Goal: Communication & Community: Participate in discussion

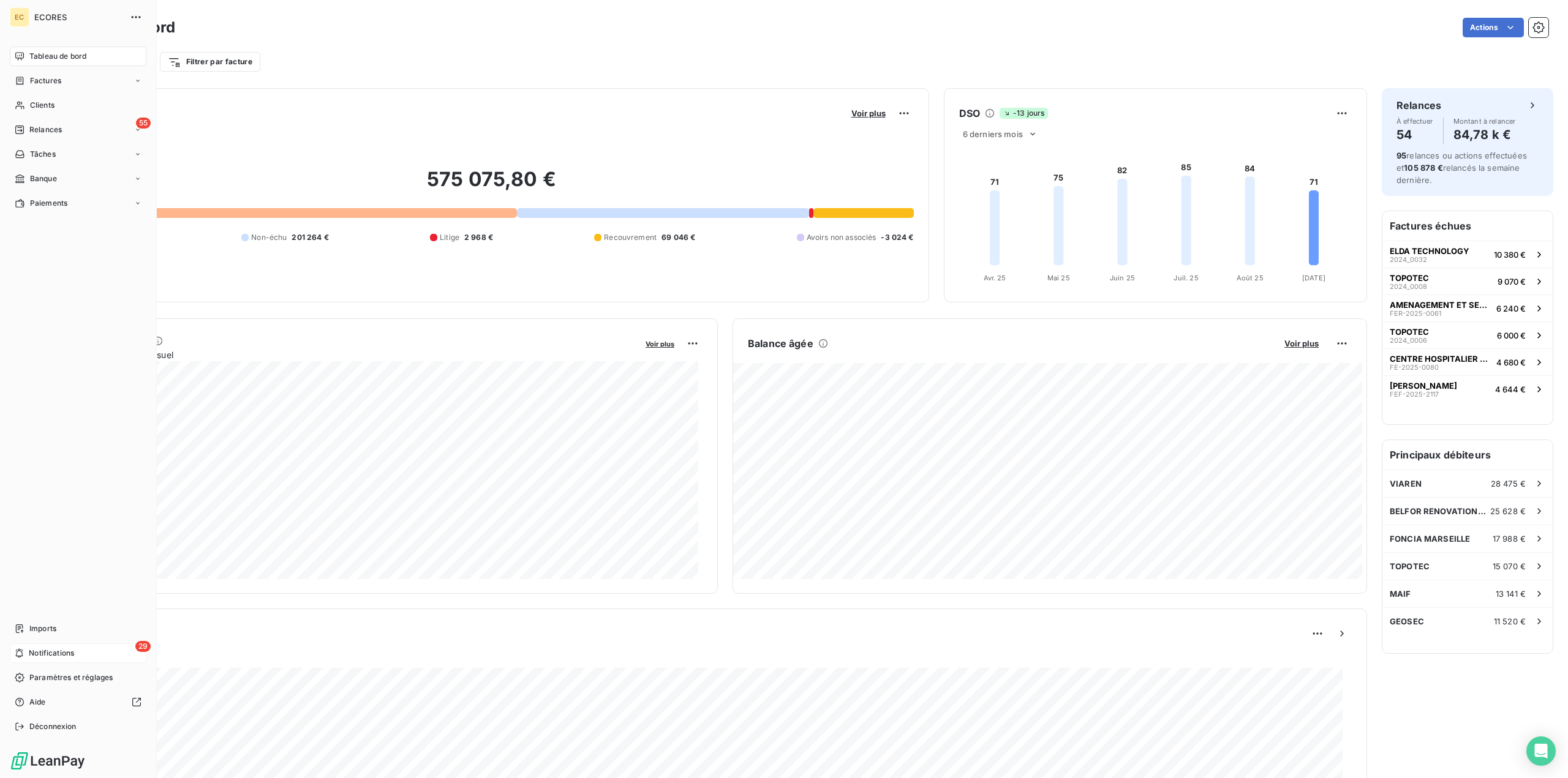
click at [70, 648] on span "Notifications" at bounding box center [52, 653] width 46 height 11
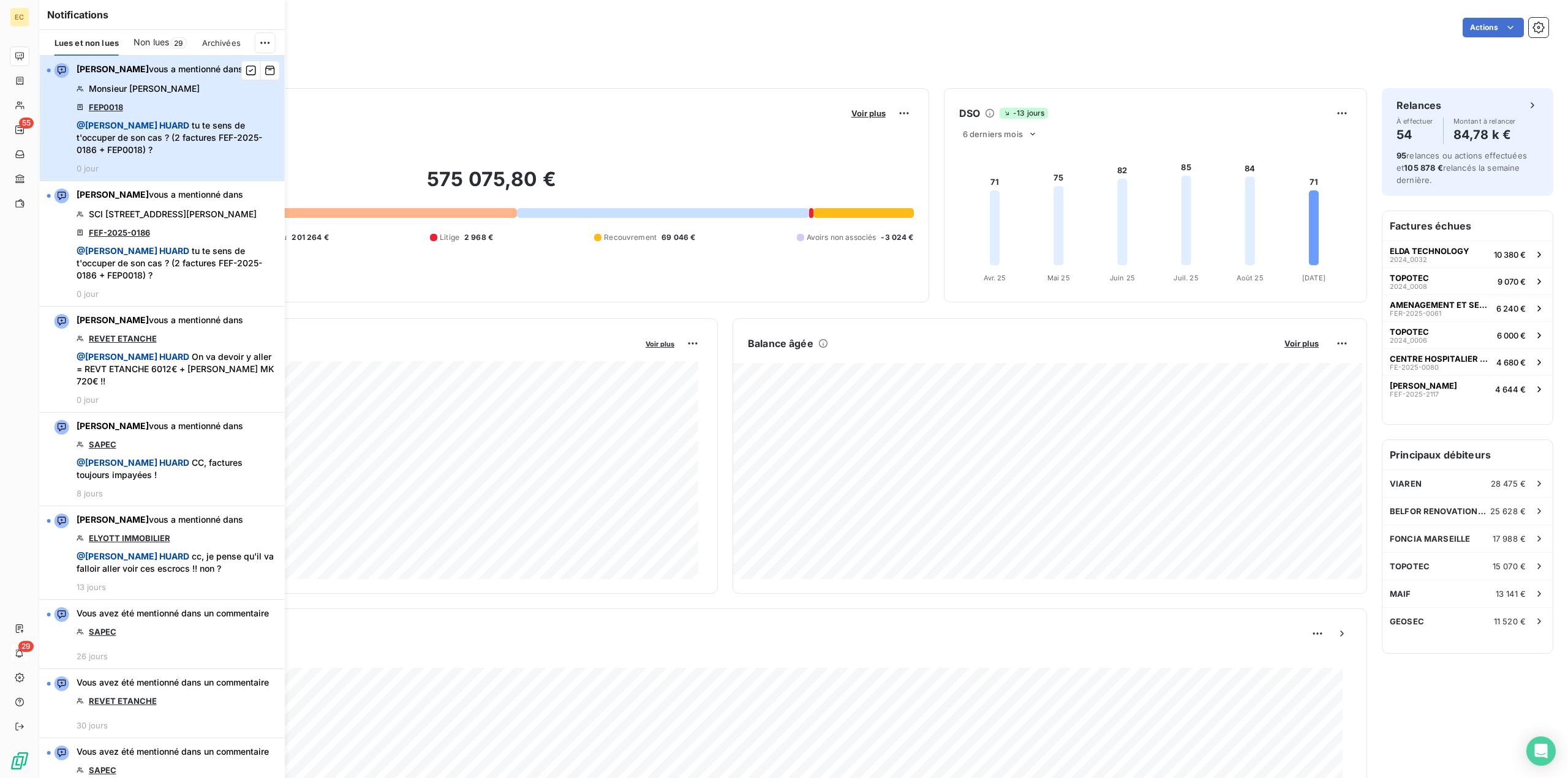
click at [147, 71] on span "[PERSON_NAME] vous a mentionné dans" at bounding box center [159, 69] width 167 height 12
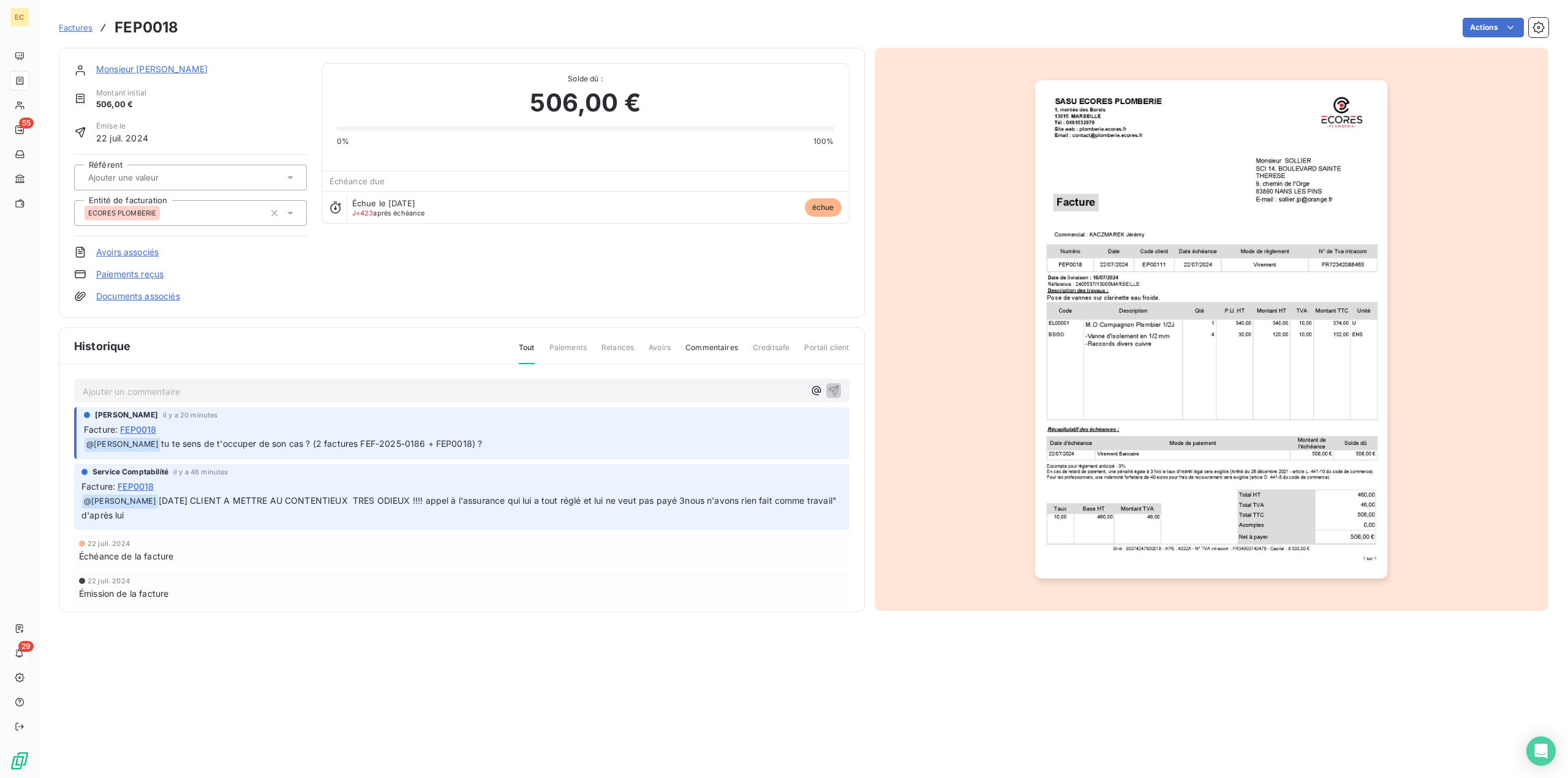
click at [642, 389] on p "Ajouter un commentaire ﻿" at bounding box center [443, 392] width 721 height 15
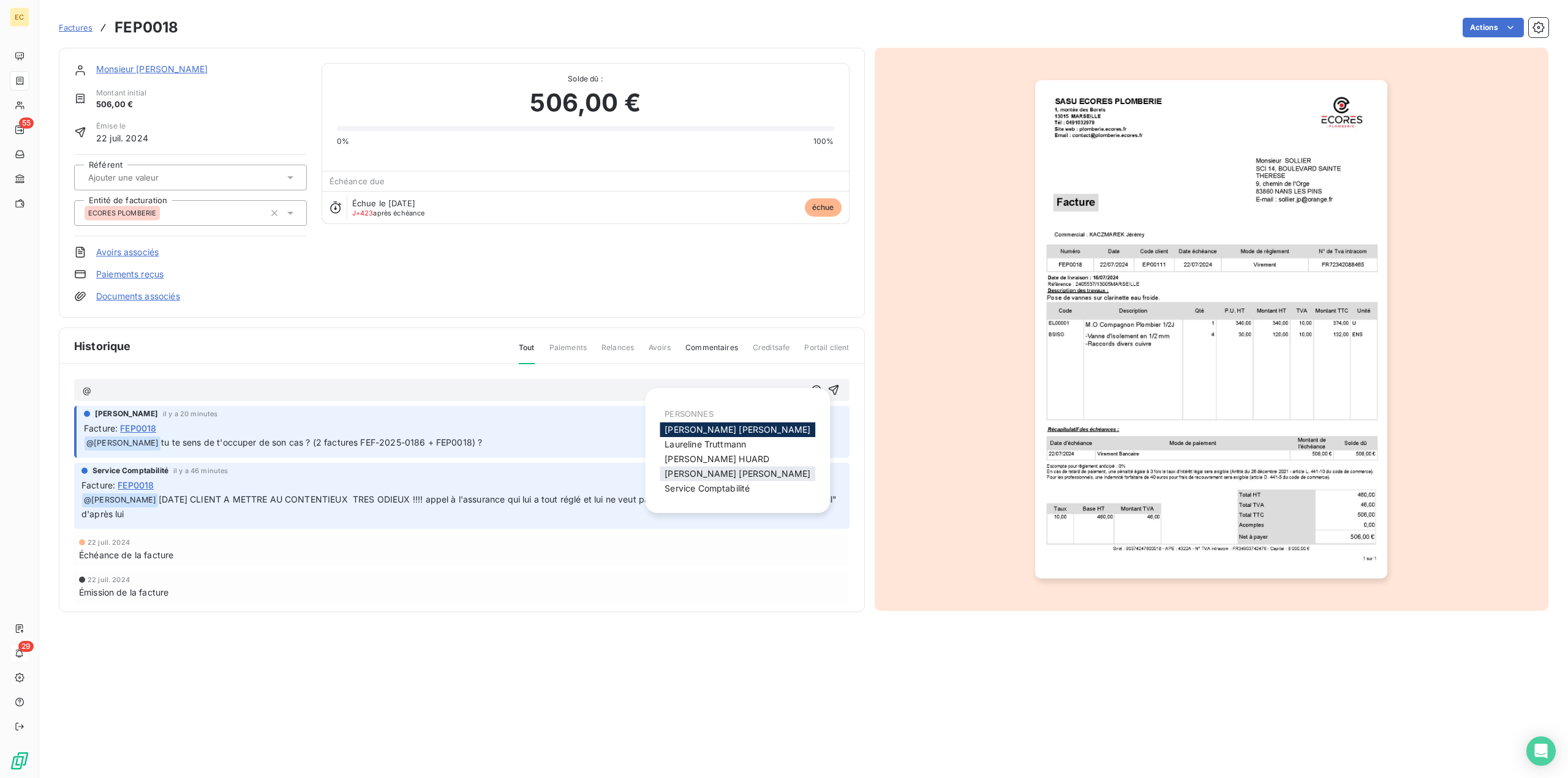
click at [690, 472] on span "[PERSON_NAME]" at bounding box center [737, 474] width 146 height 10
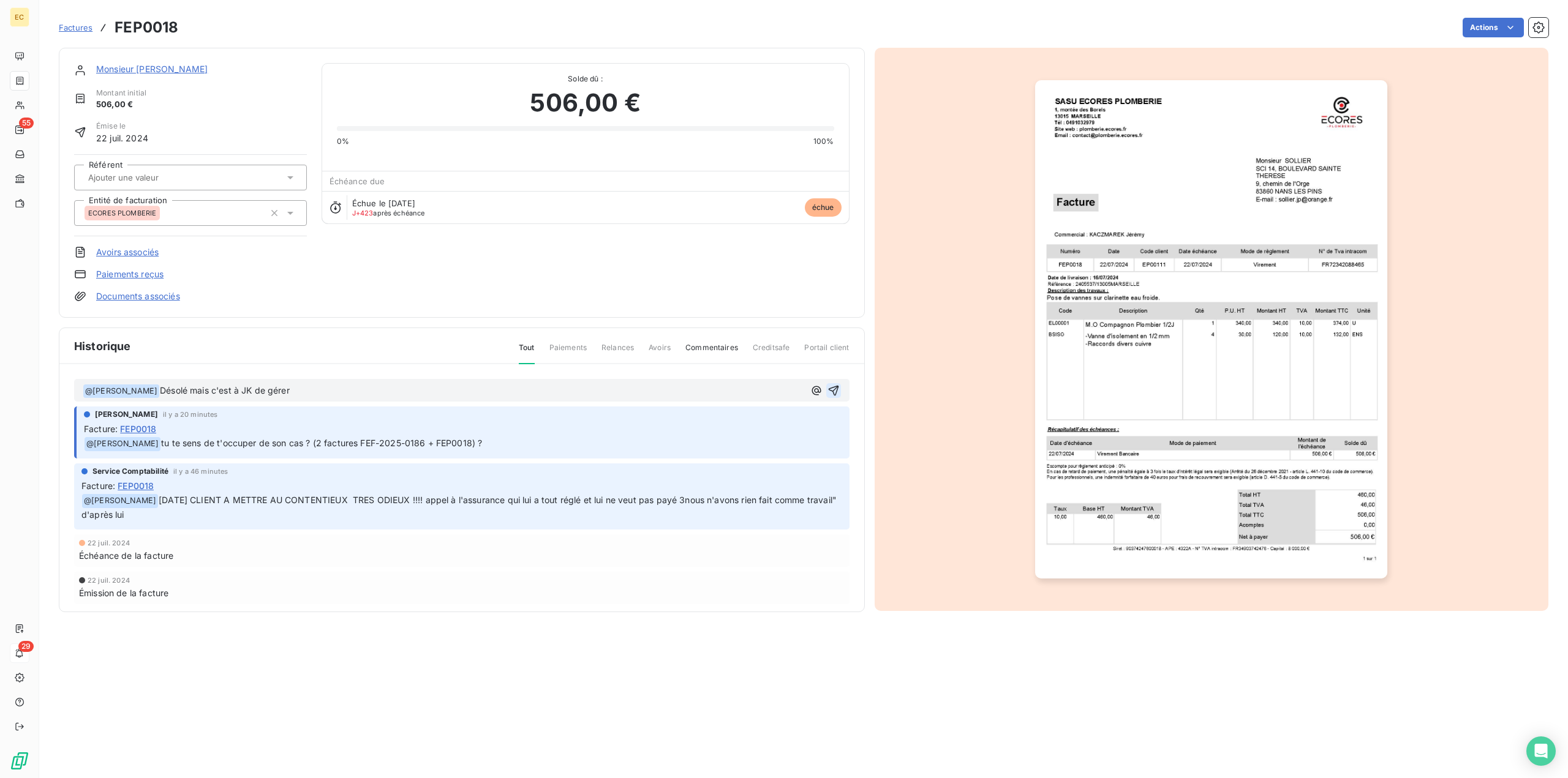
click at [830, 389] on button "button" at bounding box center [833, 391] width 15 height 15
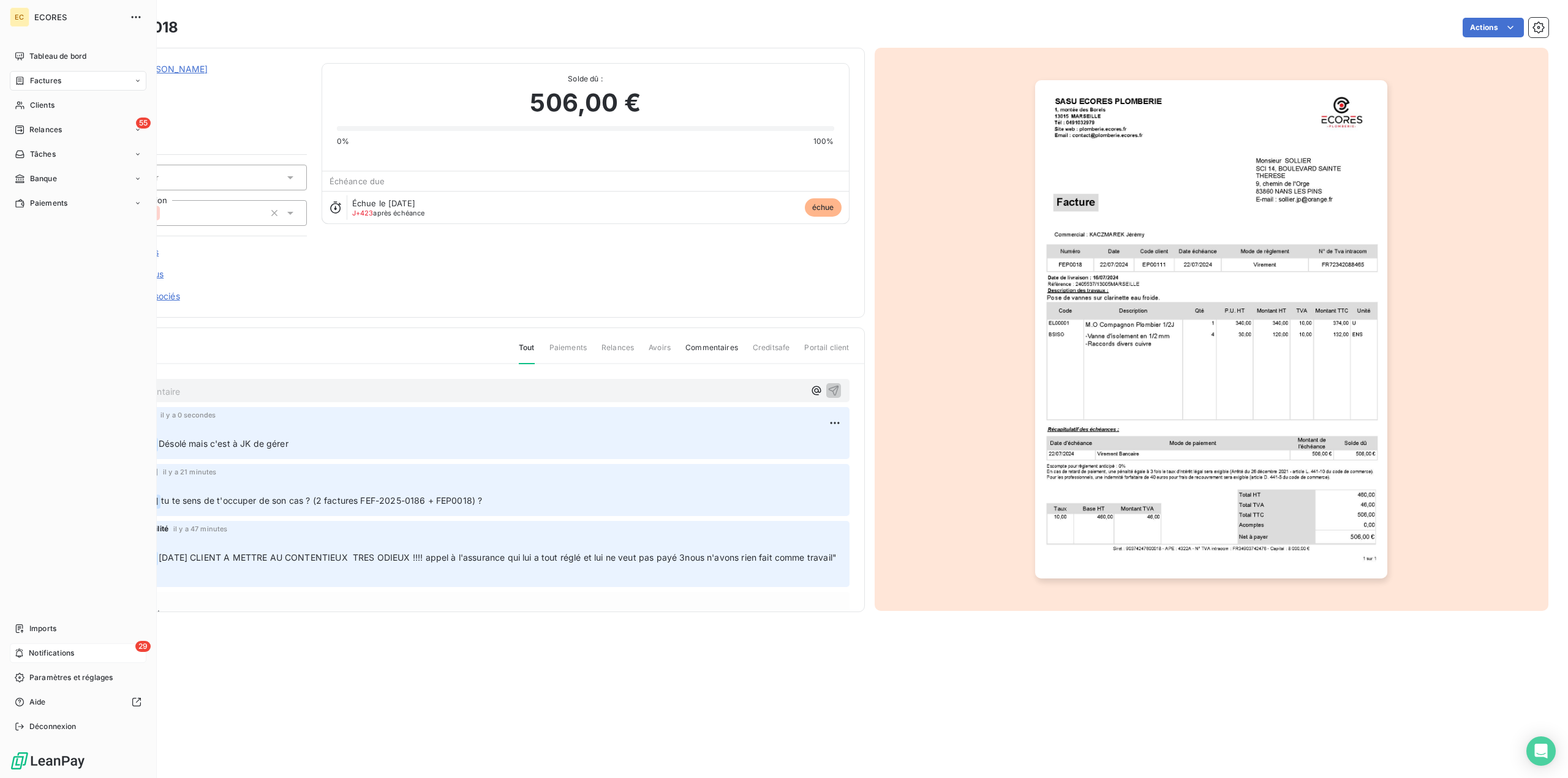
click at [63, 653] on span "Notifications" at bounding box center [52, 653] width 46 height 11
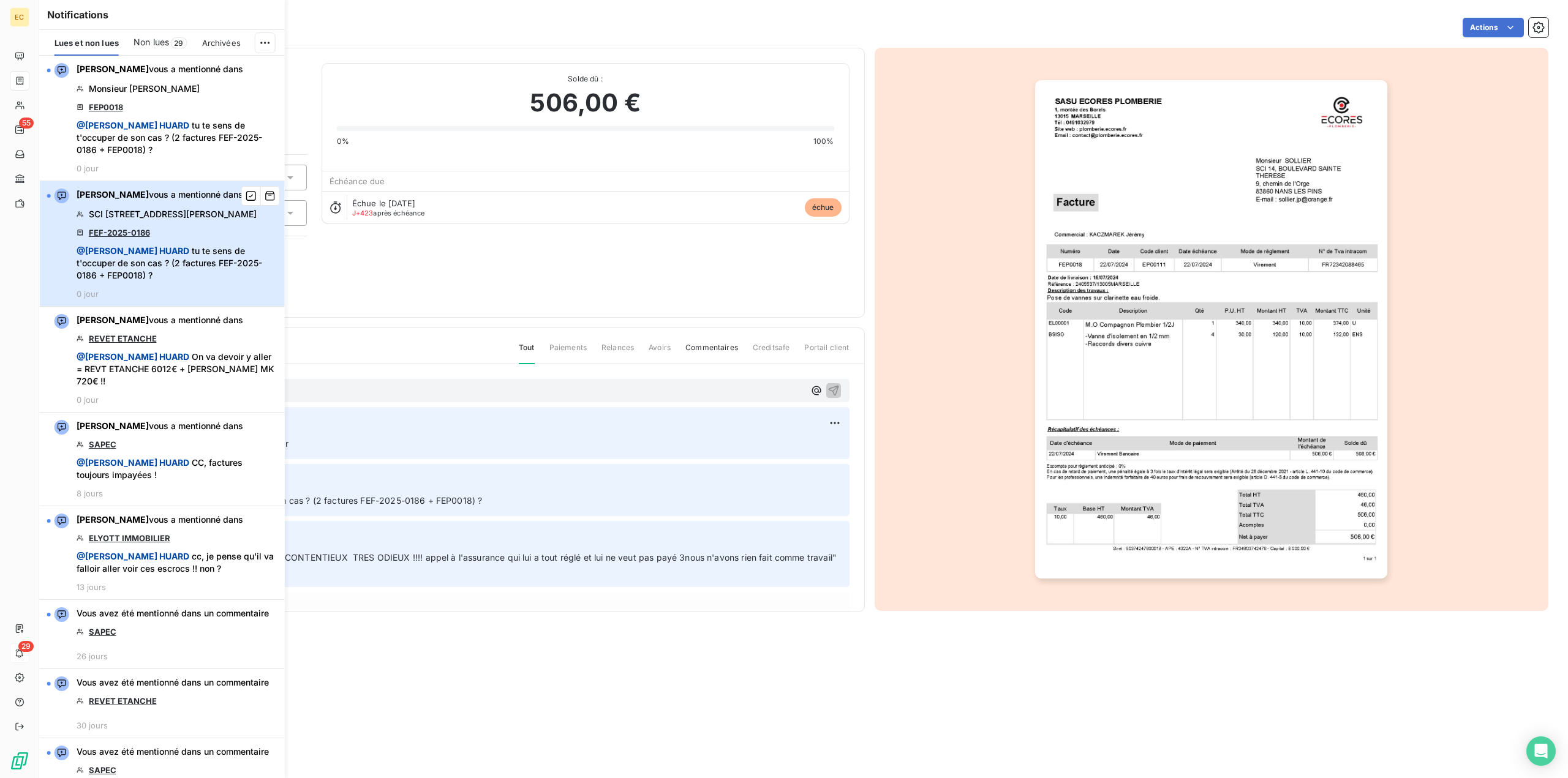
click at [215, 219] on span "SCI [STREET_ADDRESS][PERSON_NAME]" at bounding box center [173, 214] width 168 height 12
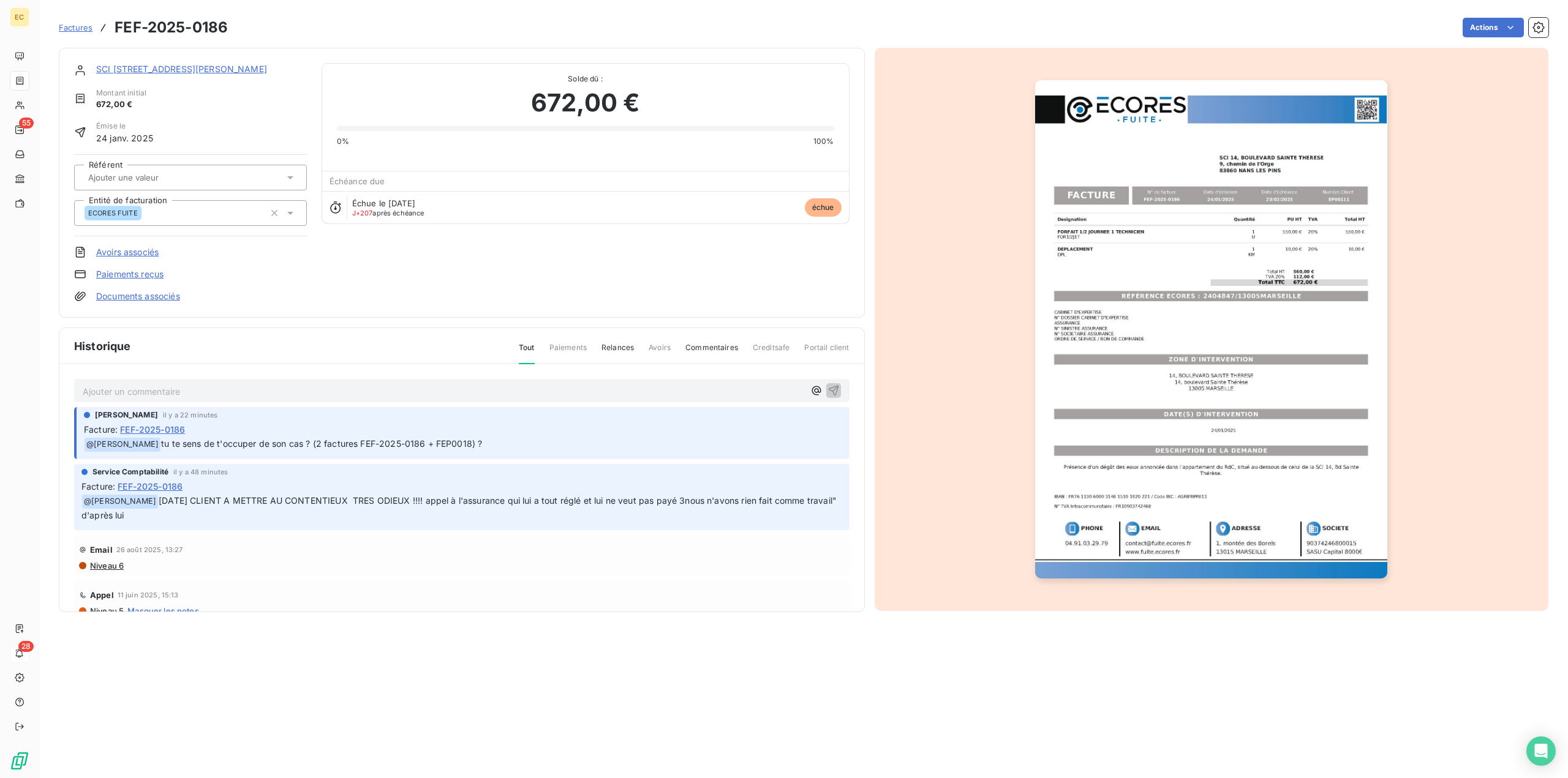
click at [426, 386] on p "Ajouter un commentaire ﻿" at bounding box center [443, 392] width 721 height 15
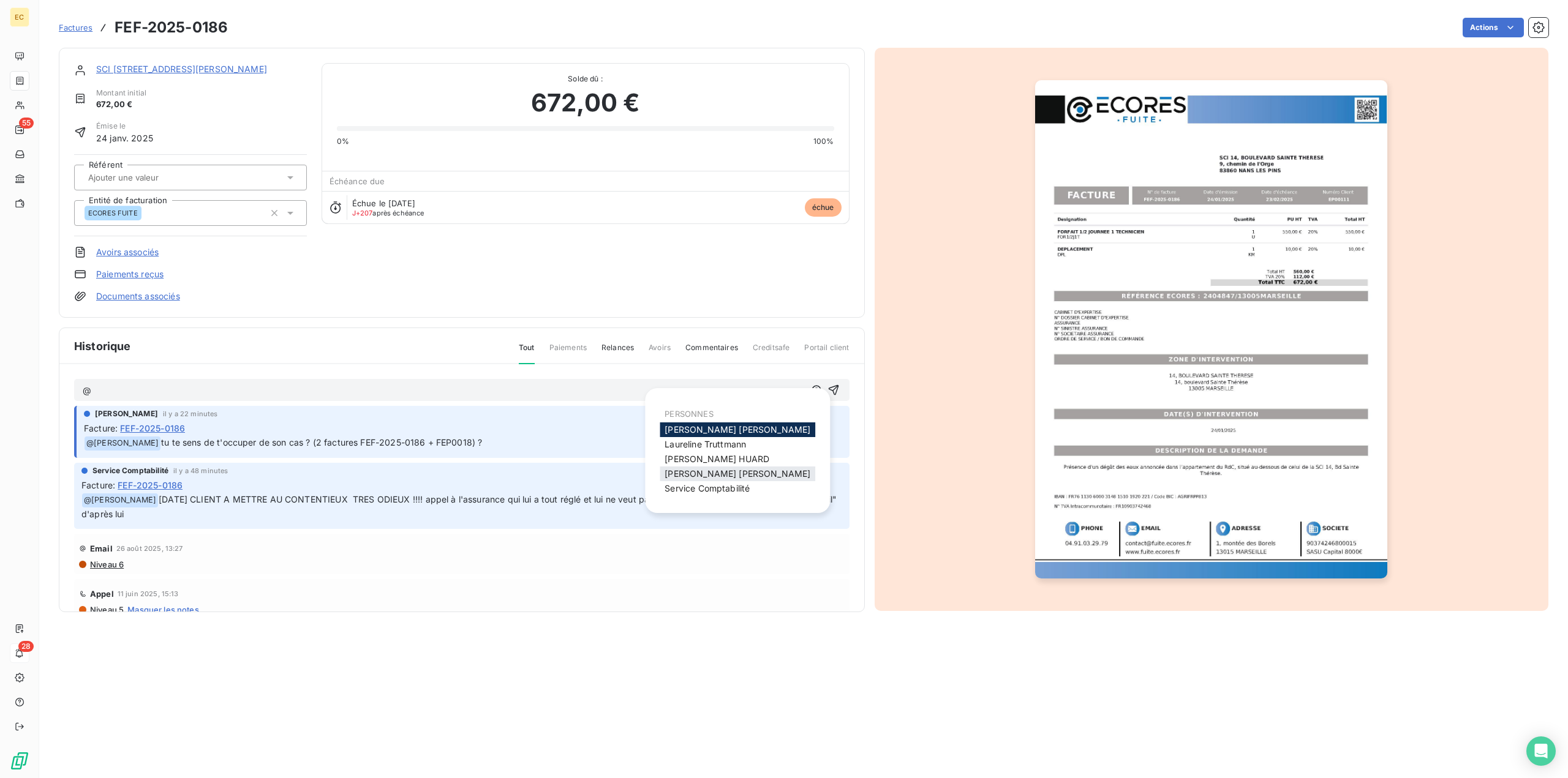
click at [724, 470] on span "[PERSON_NAME]" at bounding box center [737, 474] width 146 height 10
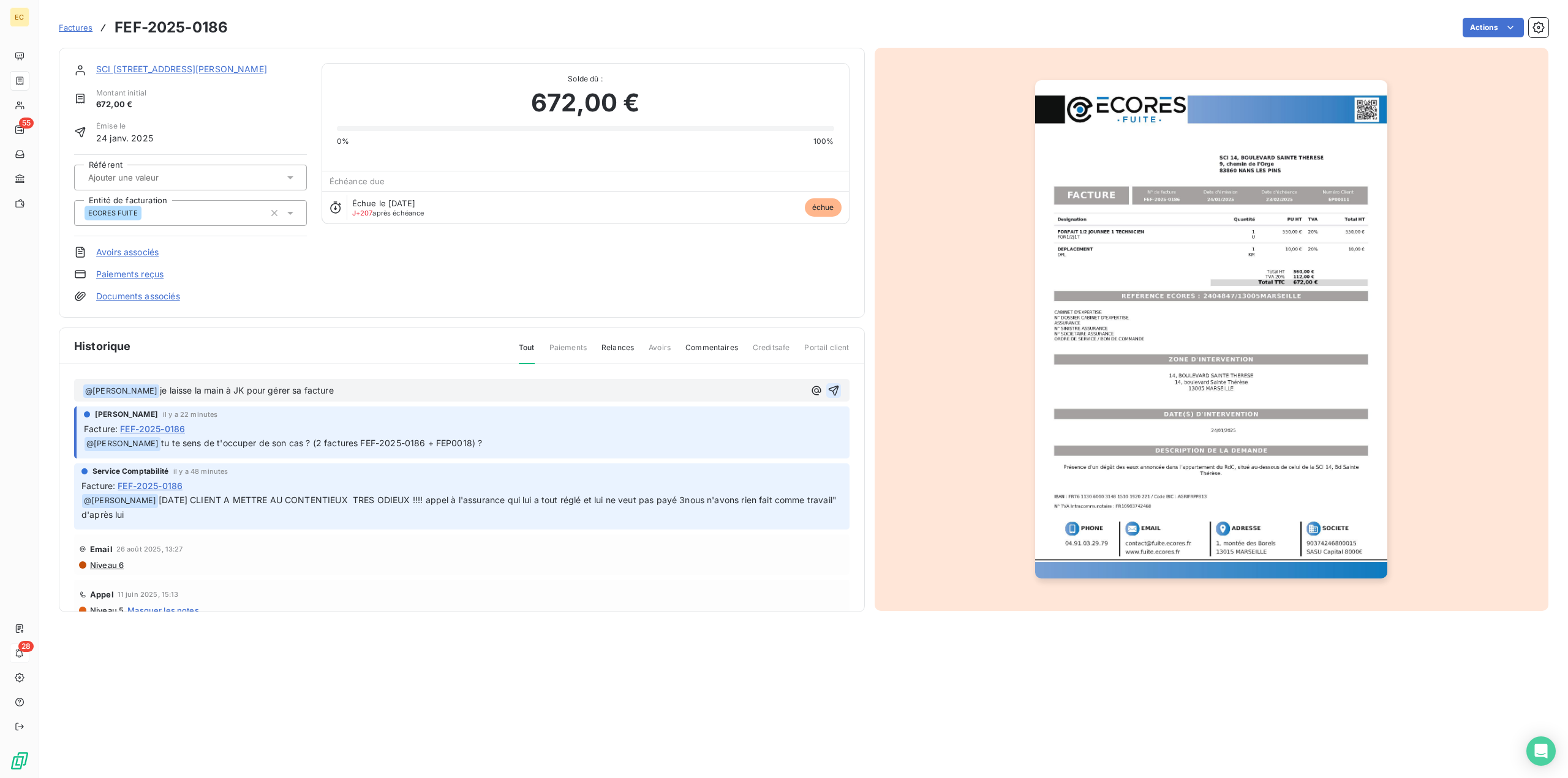
click at [827, 385] on icon "button" at bounding box center [833, 391] width 12 height 12
